Goal: Information Seeking & Learning: Learn about a topic

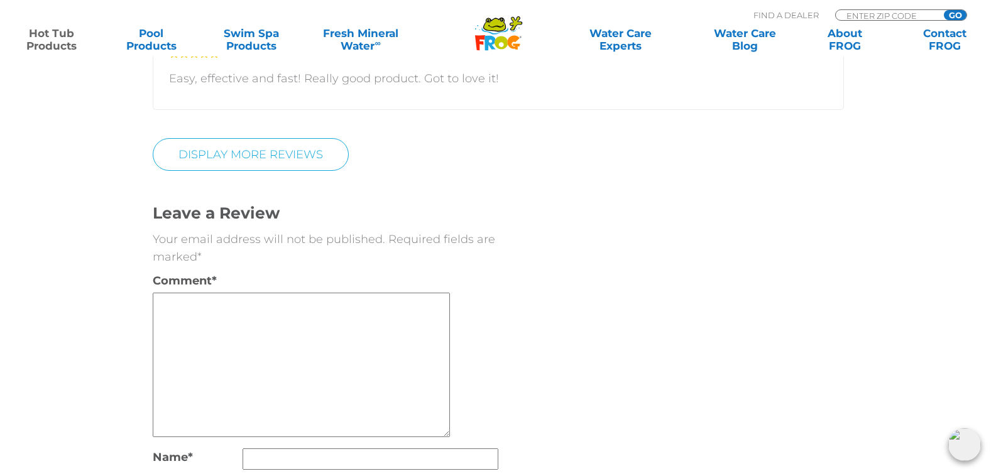
scroll to position [2410, 0]
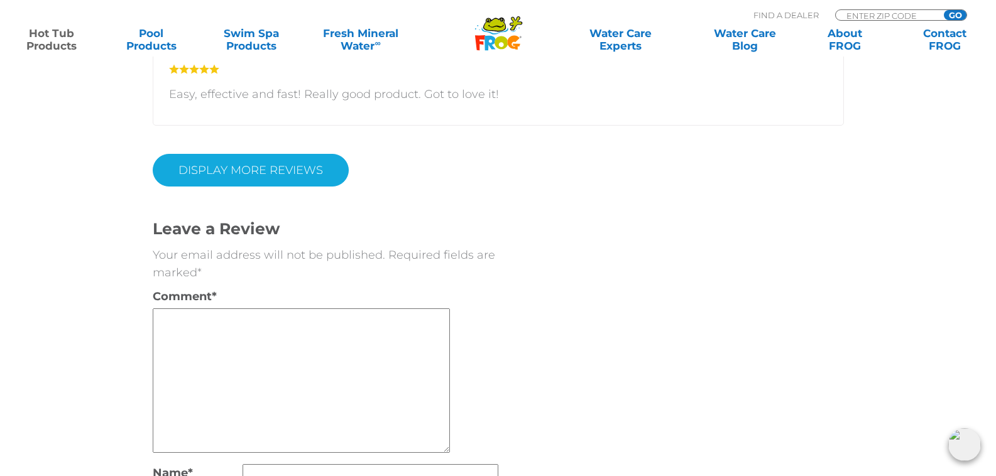
click at [317, 158] on link "Display More Reviews" at bounding box center [251, 170] width 196 height 33
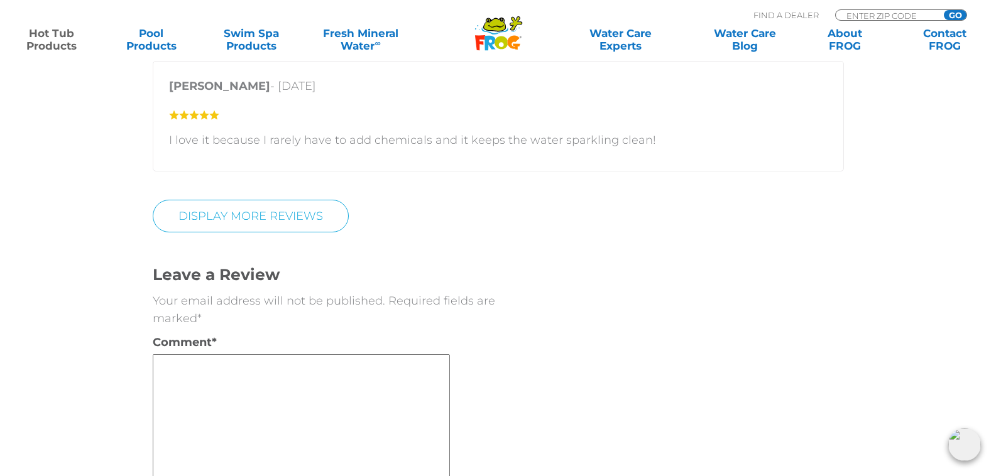
scroll to position [3038, 0]
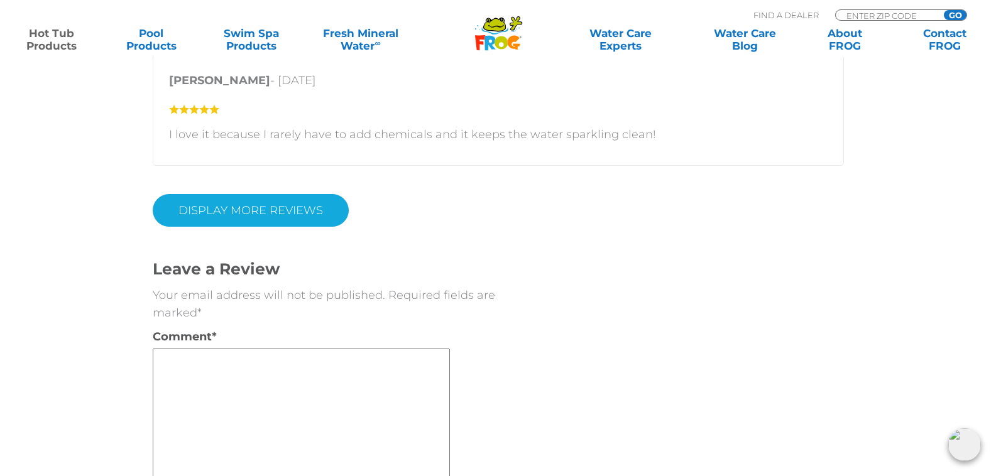
click at [289, 213] on link "DISPLAY MORE REVIEWS" at bounding box center [251, 210] width 196 height 33
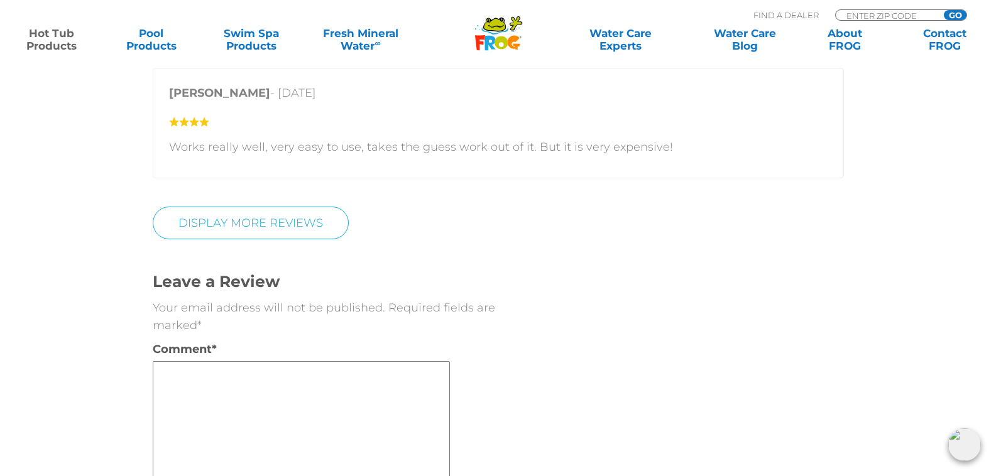
scroll to position [3769, 0]
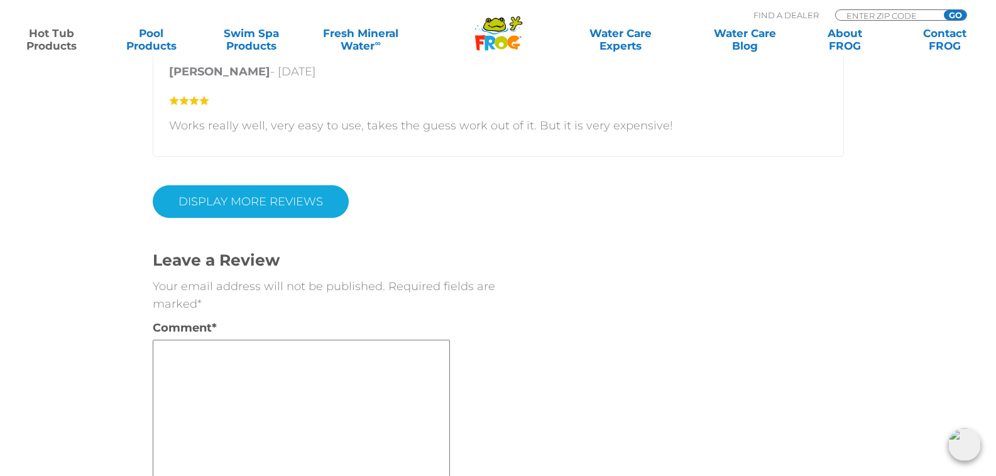
click at [246, 194] on link "DISPLAY MORE REVIEWS" at bounding box center [251, 201] width 196 height 33
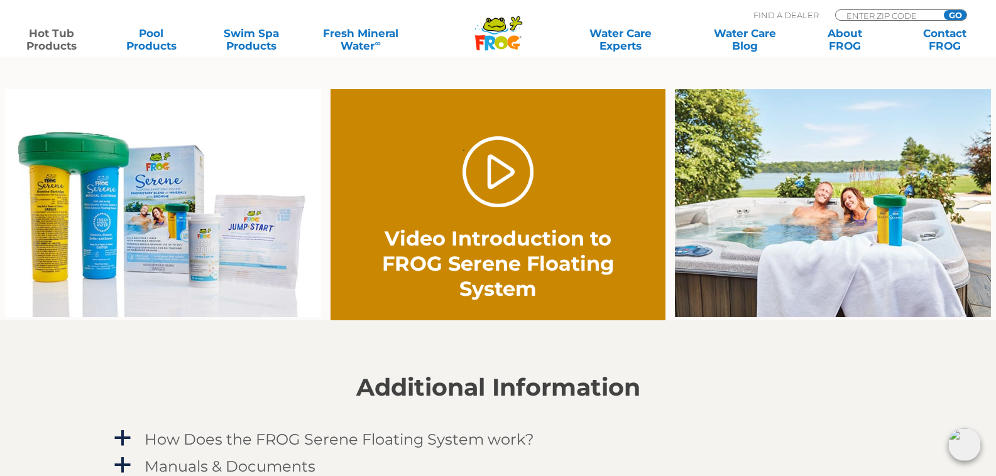
scroll to position [837, 0]
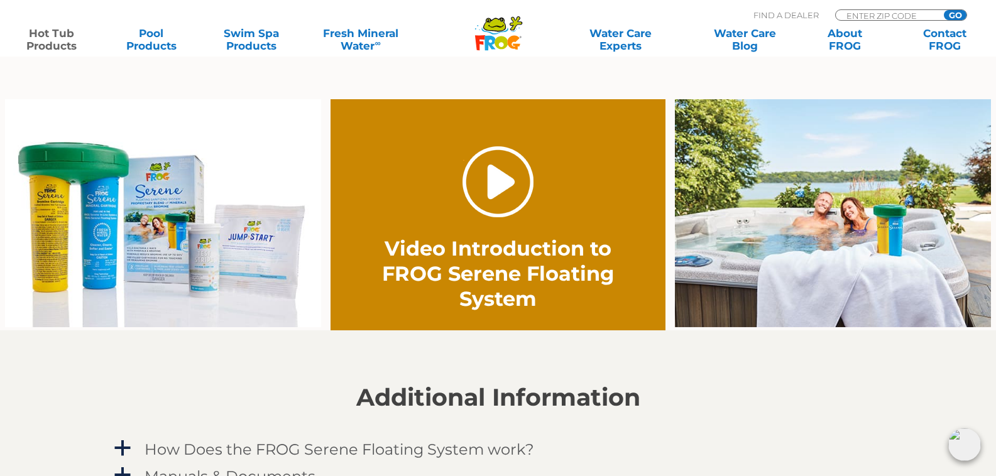
click at [491, 183] on link "." at bounding box center [498, 181] width 71 height 71
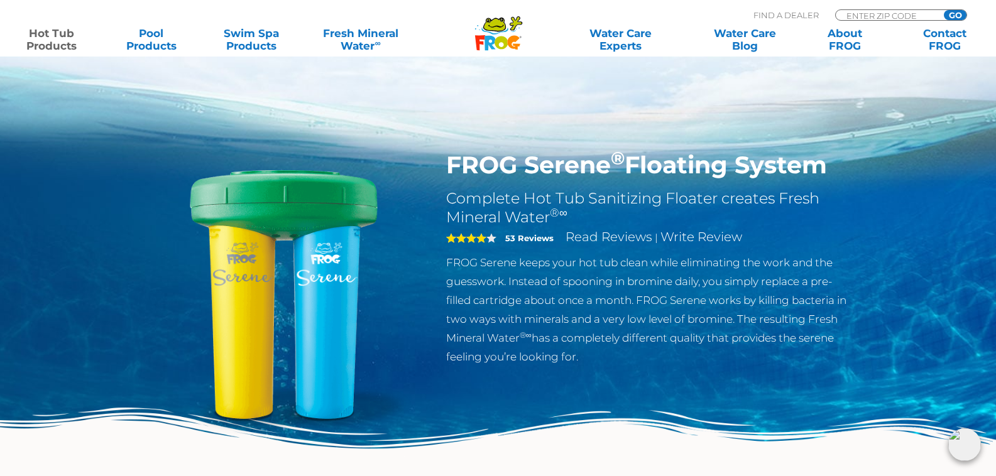
scroll to position [837, 0]
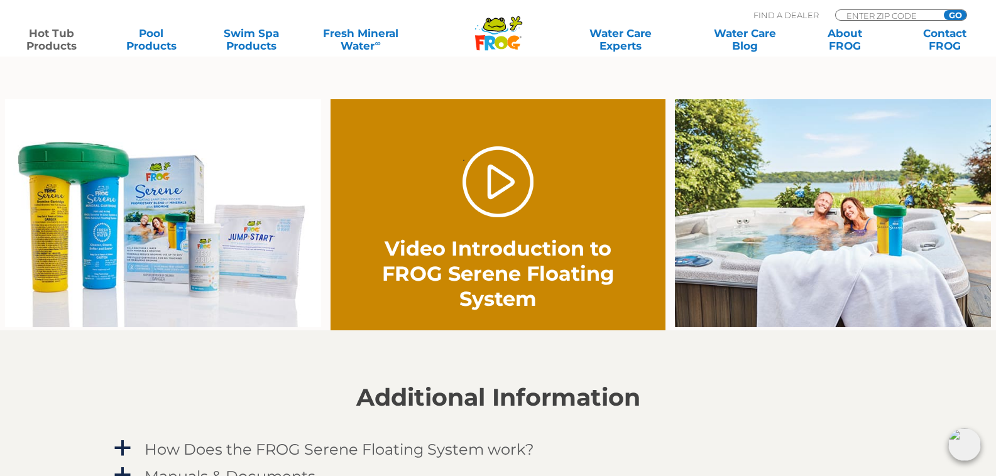
click at [304, 316] on img at bounding box center [163, 213] width 316 height 228
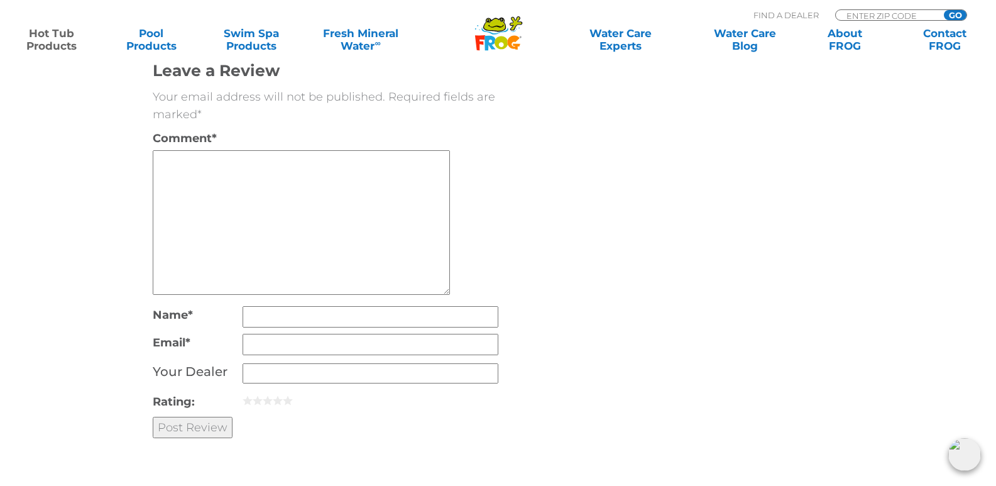
scroll to position [2104, 0]
